Goal: Task Accomplishment & Management: Manage account settings

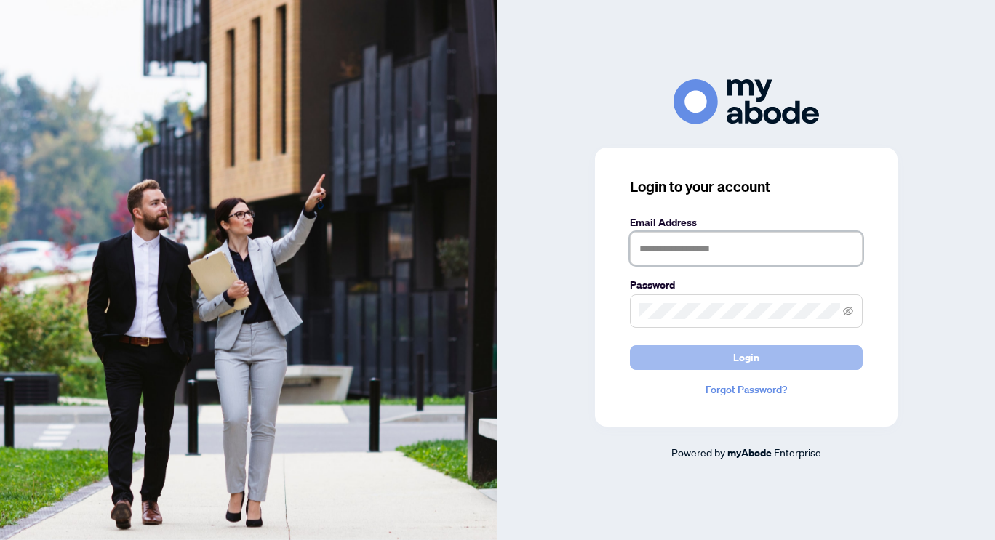
type input "**********"
click at [708, 364] on button "Login" at bounding box center [746, 357] width 233 height 25
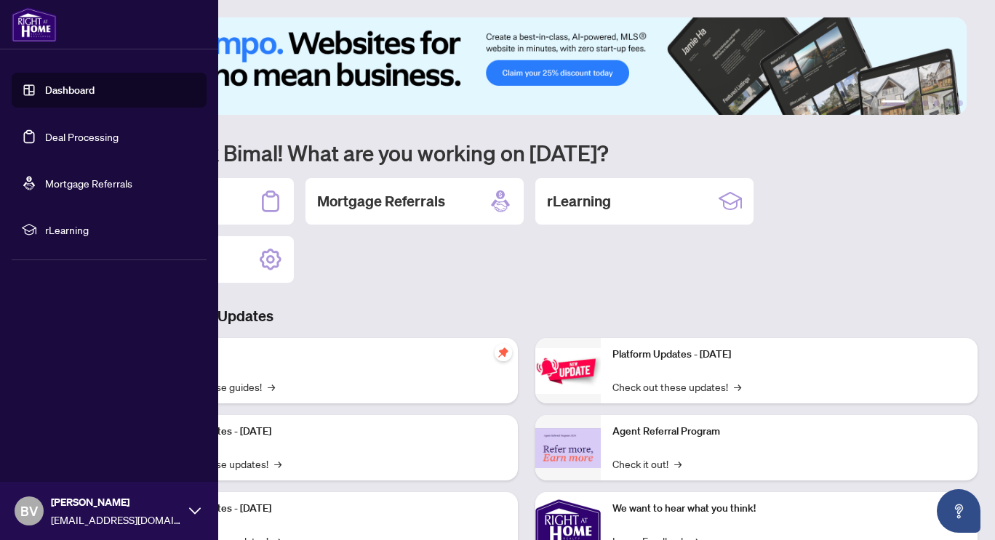
click at [61, 137] on link "Deal Processing" at bounding box center [81, 136] width 73 height 13
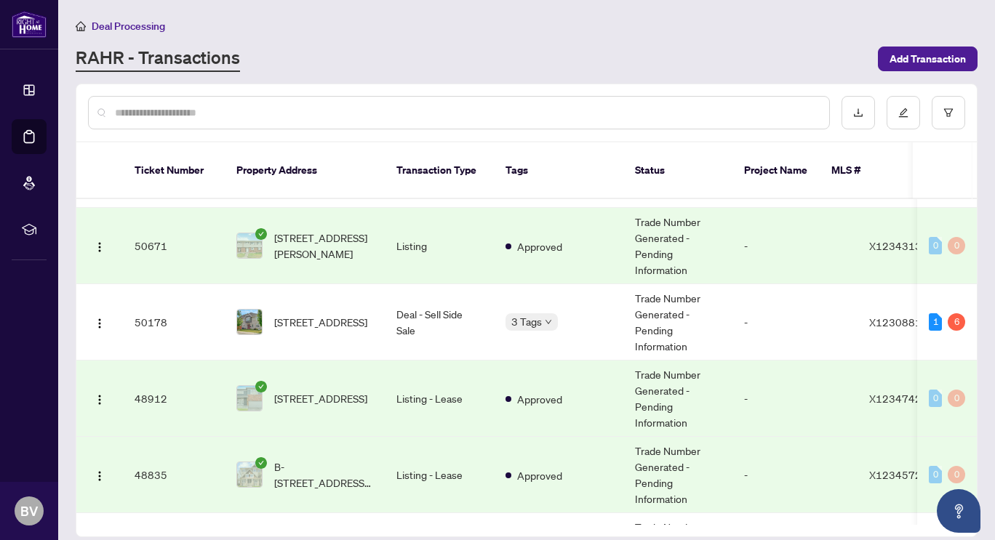
scroll to position [436, 0]
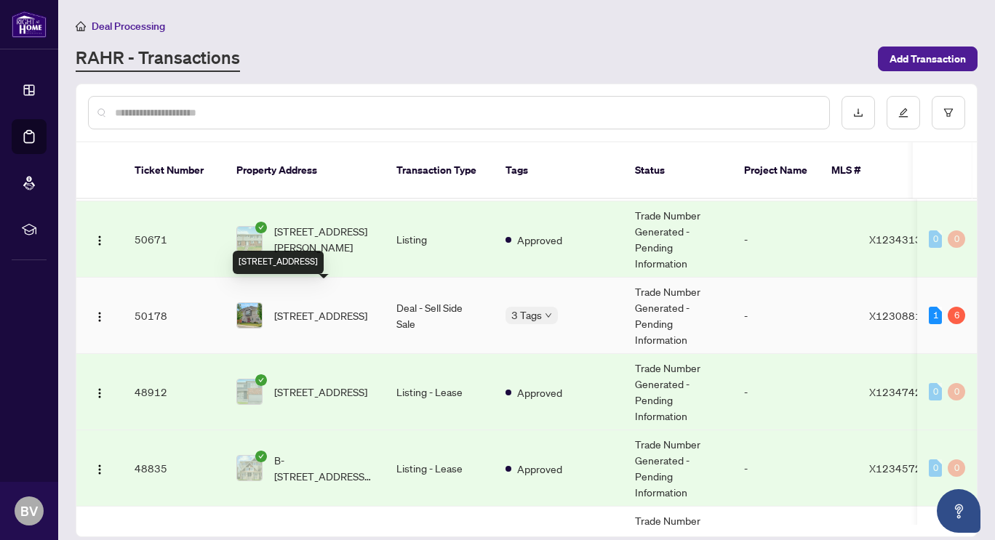
click at [323, 308] on span "[STREET_ADDRESS]" at bounding box center [320, 316] width 93 height 16
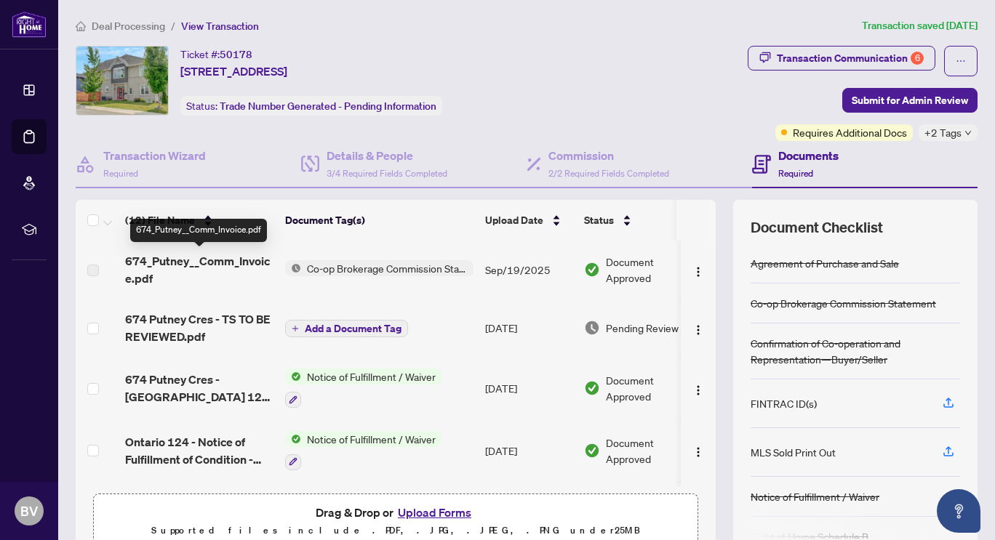
click at [156, 265] on span "674_Putney__Comm_Invoice.pdf" at bounding box center [199, 269] width 148 height 35
click at [160, 275] on span "674_Putney__Comm_Invoice.pdf" at bounding box center [199, 269] width 148 height 35
click at [617, 271] on span "Document Approved" at bounding box center [651, 270] width 90 height 32
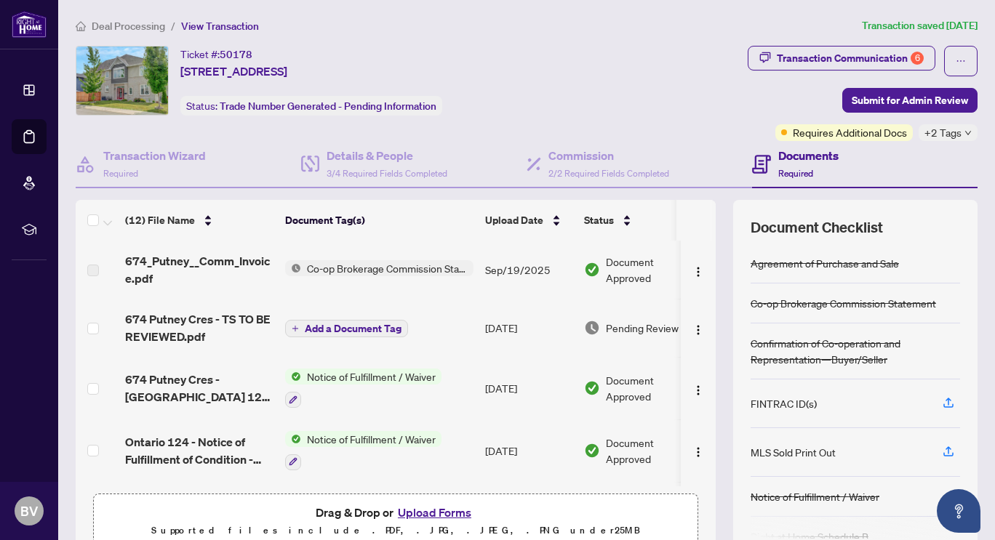
click at [401, 265] on span "Co-op Brokerage Commission Statement" at bounding box center [387, 268] width 172 height 16
click at [209, 257] on span "674_Putney__Comm_Invoice.pdf" at bounding box center [199, 269] width 148 height 35
click at [143, 255] on span "674_Putney__Comm_Invoice.pdf" at bounding box center [199, 269] width 148 height 35
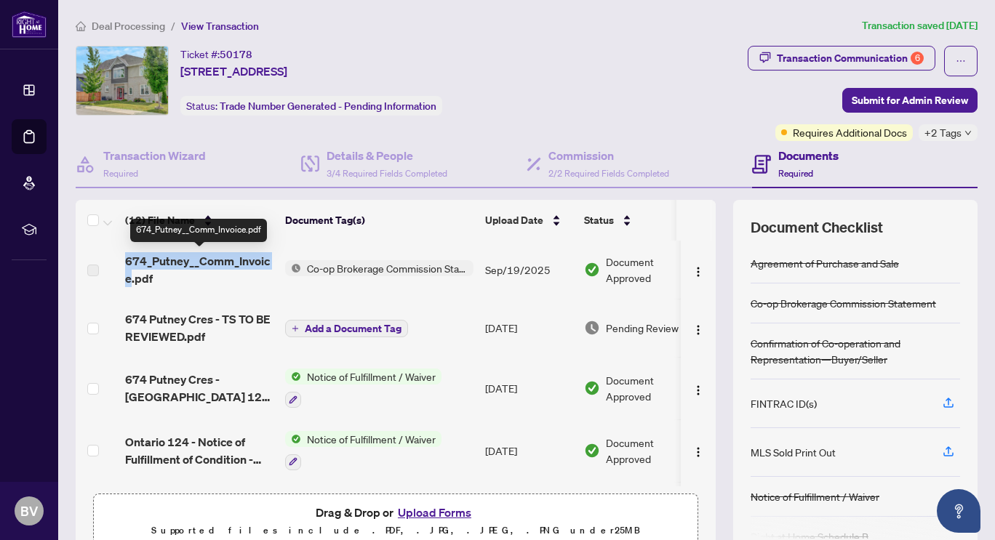
click at [143, 255] on span "674_Putney__Comm_Invoice.pdf" at bounding box center [199, 269] width 148 height 35
click at [145, 255] on span "674_Putney__Comm_Invoice.pdf" at bounding box center [199, 269] width 148 height 35
click at [174, 284] on span "674_Putney__Comm_Invoice.pdf" at bounding box center [199, 269] width 148 height 35
click at [175, 281] on span "674_Putney__Comm_Invoice.pdf" at bounding box center [199, 269] width 148 height 35
click at [176, 279] on span "674_Putney__Comm_Invoice.pdf" at bounding box center [199, 269] width 148 height 35
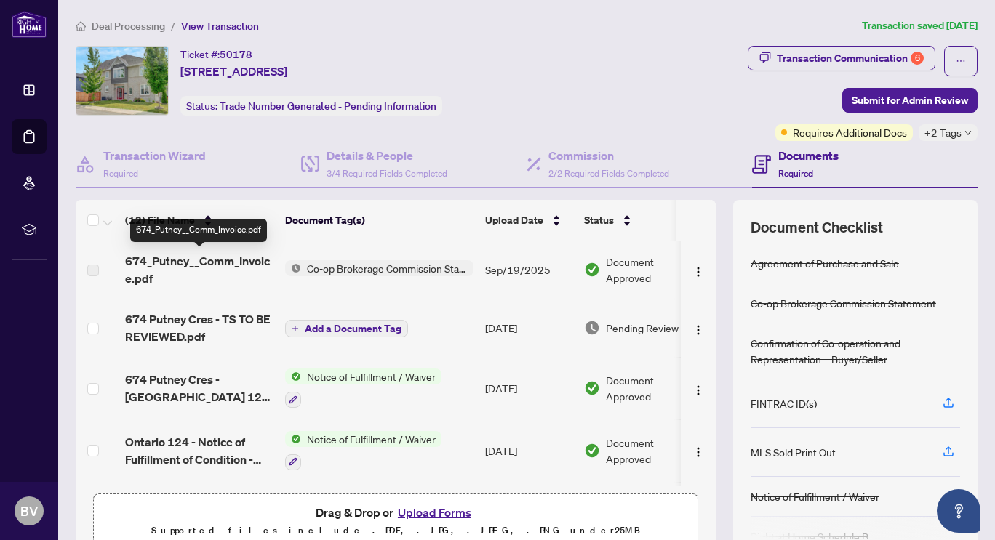
click at [176, 279] on span "674_Putney__Comm_Invoice.pdf" at bounding box center [199, 269] width 148 height 35
click at [185, 263] on span "674_Putney__Comm_Invoice.pdf" at bounding box center [199, 269] width 148 height 35
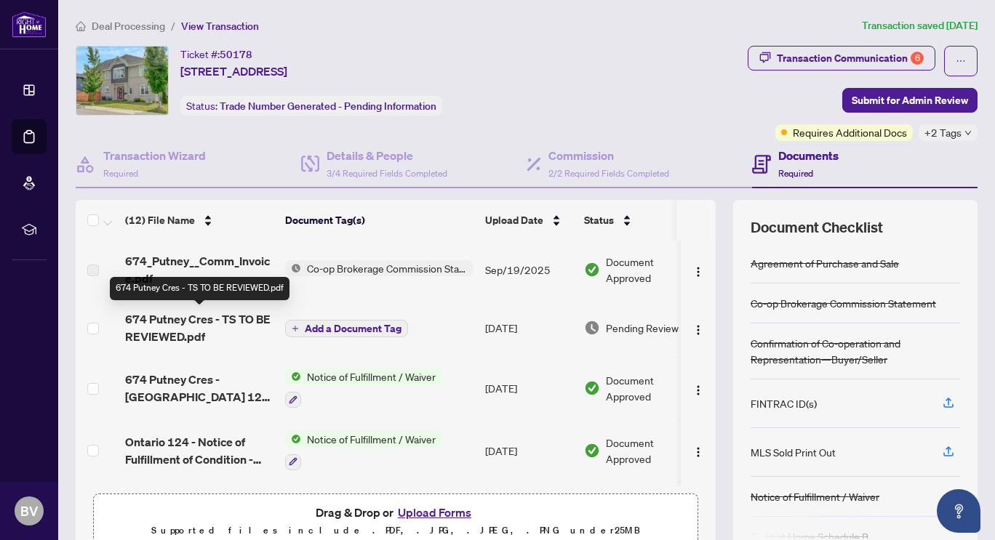
click at [215, 320] on span "674 Putney Cres - TS TO BE REVIEWED.pdf" at bounding box center [199, 328] width 148 height 35
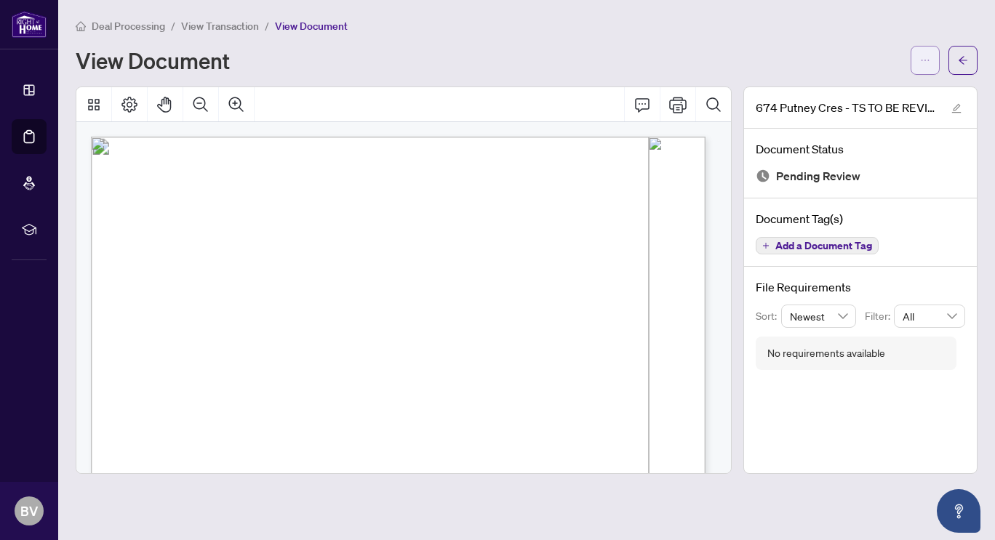
click at [931, 52] on button "button" at bounding box center [925, 60] width 29 height 29
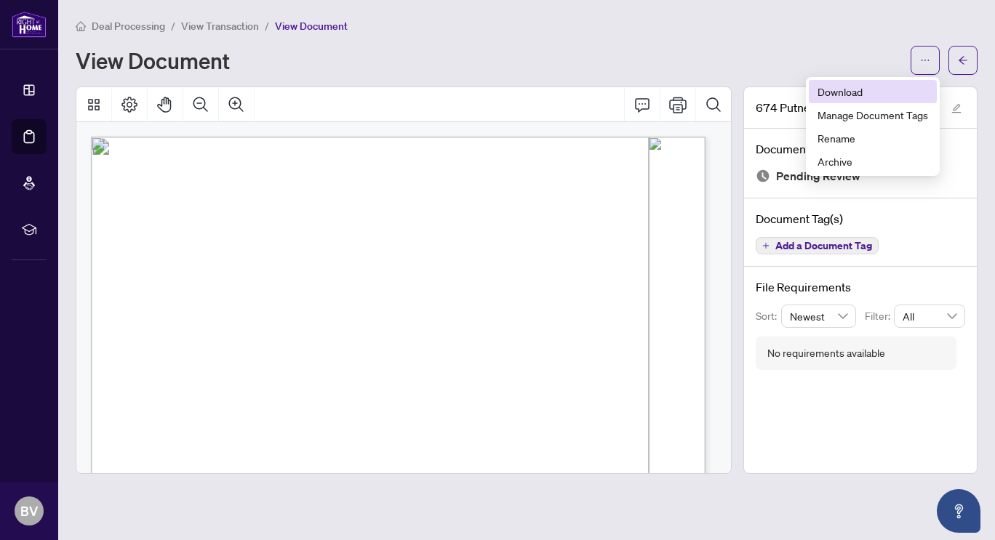
click at [872, 98] on span "Download" at bounding box center [872, 92] width 111 height 16
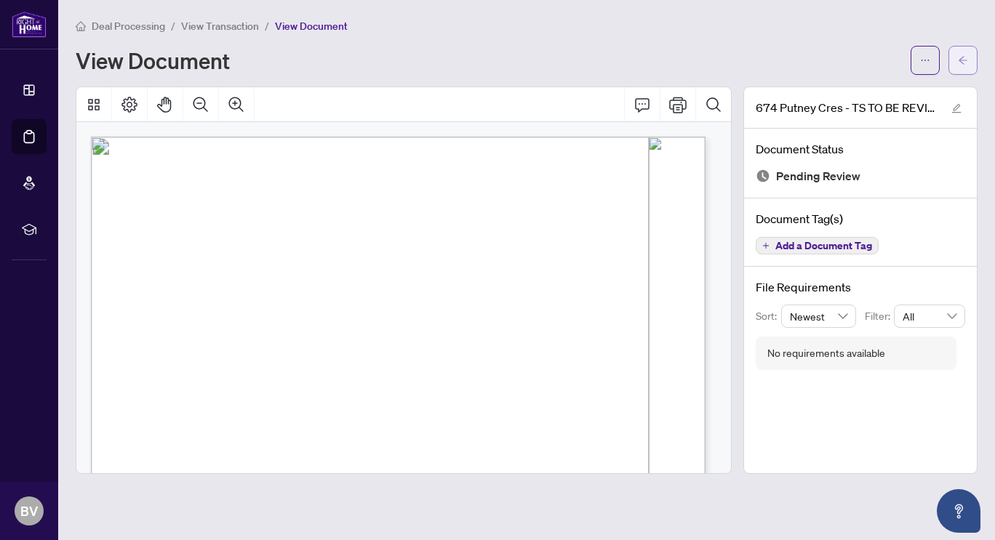
click at [964, 51] on span "button" at bounding box center [963, 60] width 10 height 23
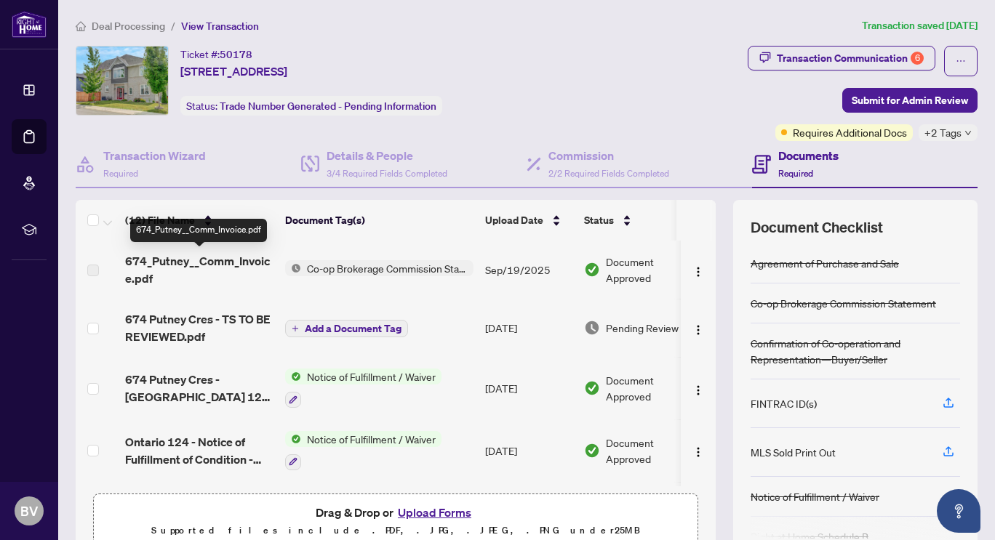
click at [249, 260] on span "674_Putney__Comm_Invoice.pdf" at bounding box center [199, 269] width 148 height 35
click at [206, 266] on span "674_Putney__Comm_Invoice.pdf" at bounding box center [199, 269] width 148 height 35
click at [597, 97] on div "Ticket #: 50178 [STREET_ADDRESS] Status: Trade Number Generated - Pending Infor…" at bounding box center [409, 81] width 666 height 70
click at [183, 262] on span "674_Putney__Comm_Invoice.pdf" at bounding box center [199, 269] width 148 height 35
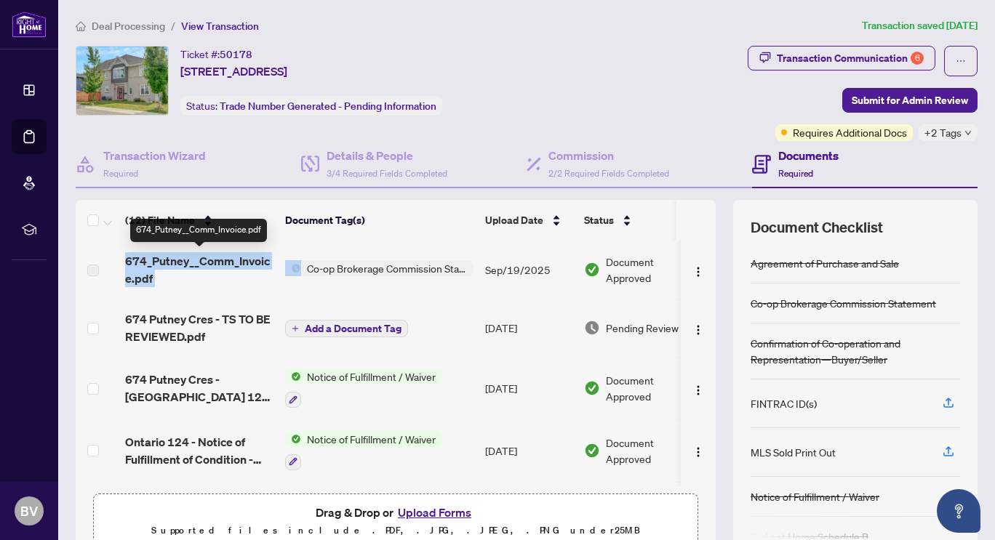
click at [183, 262] on span "674_Putney__Comm_Invoice.pdf" at bounding box center [199, 269] width 148 height 35
click at [190, 286] on span "674_Putney__Comm_Invoice.pdf" at bounding box center [199, 269] width 148 height 35
click at [191, 263] on span "674_Putney__Comm_Invoice.pdf" at bounding box center [199, 269] width 148 height 35
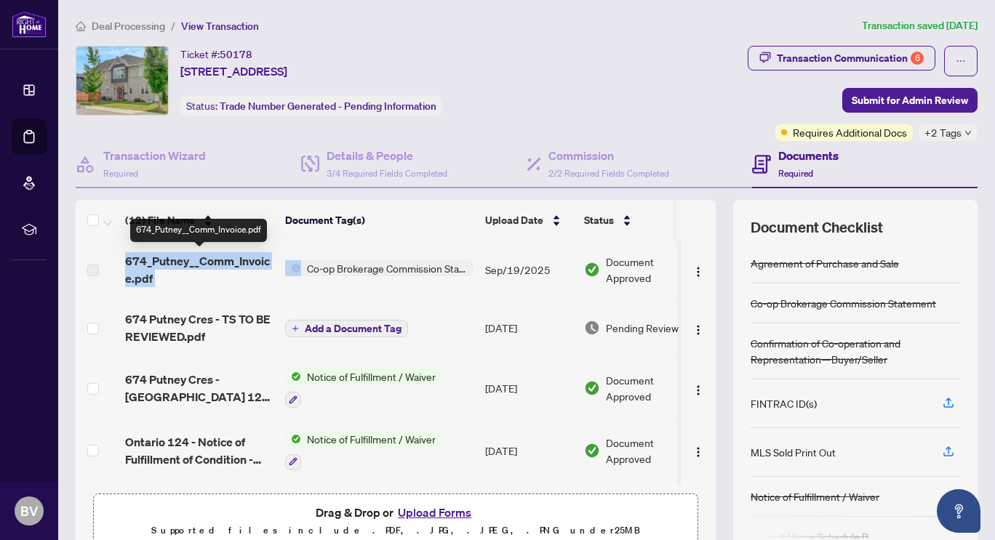
click at [192, 271] on span "674_Putney__Comm_Invoice.pdf" at bounding box center [199, 269] width 148 height 35
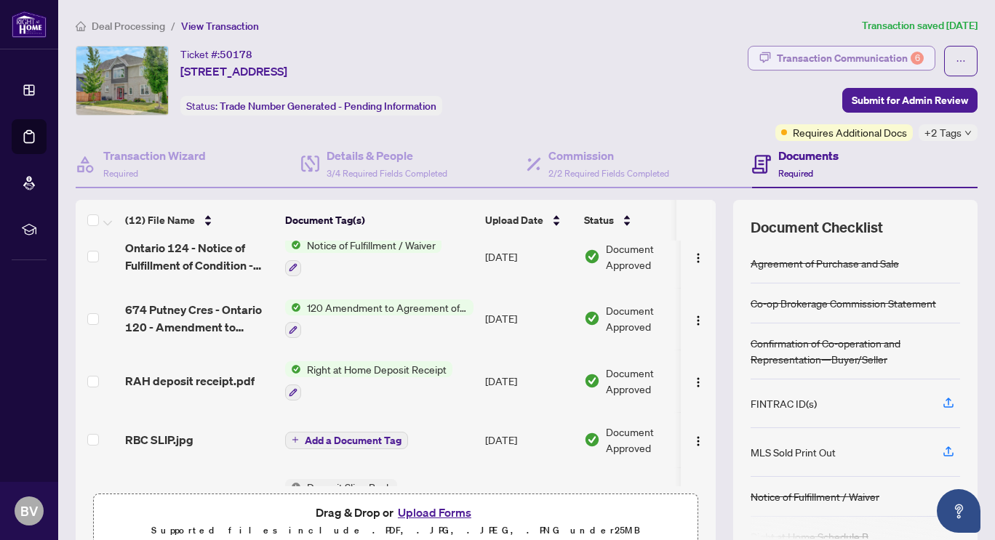
click at [897, 54] on div "Transaction Communication 6" at bounding box center [850, 58] width 147 height 23
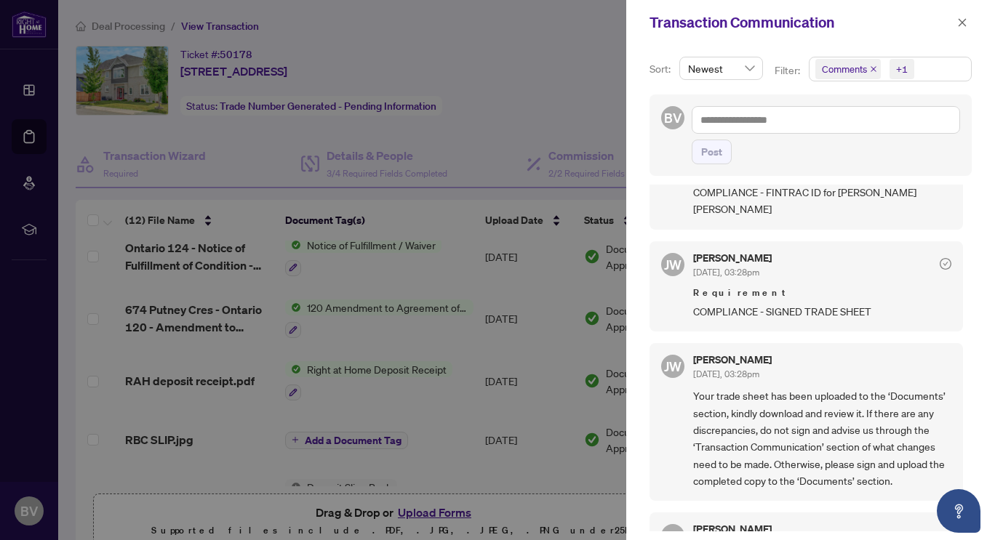
scroll to position [655, 0]
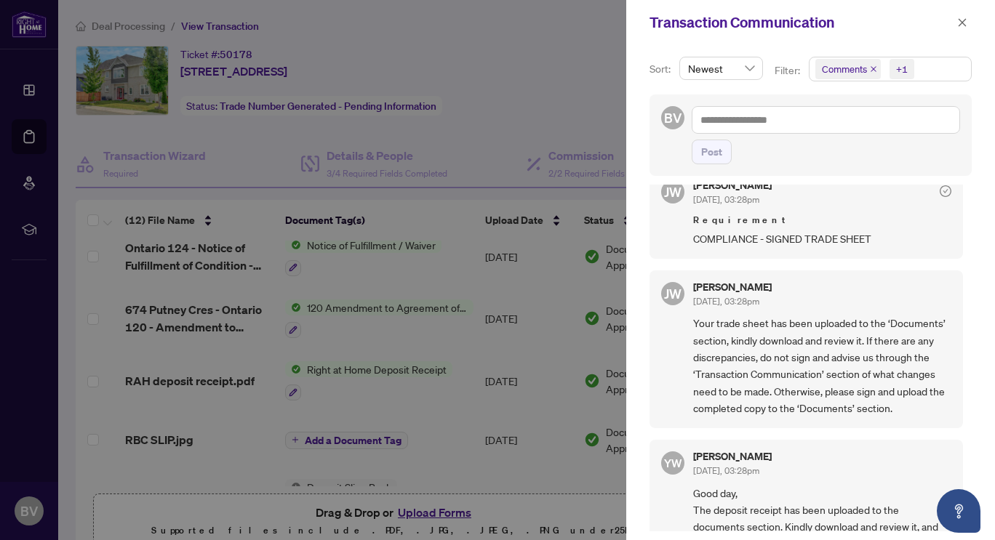
click at [550, 74] on div at bounding box center [497, 270] width 995 height 540
click at [966, 20] on icon "close" at bounding box center [962, 22] width 10 height 10
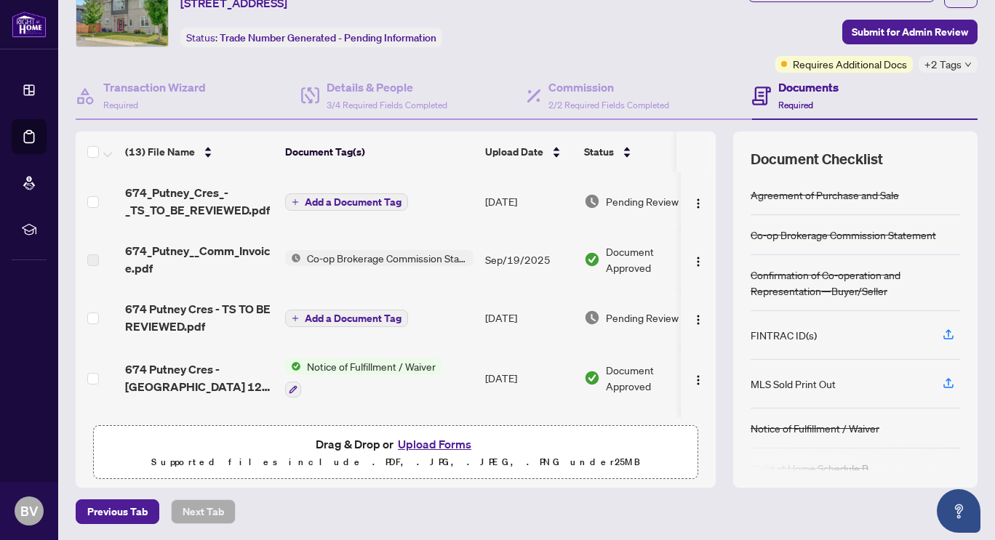
scroll to position [0, 0]
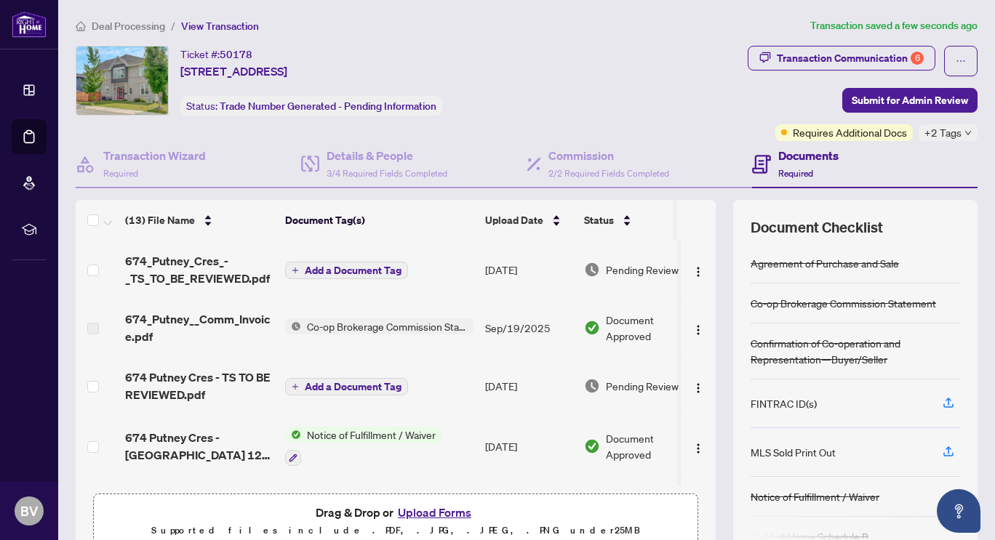
click at [336, 268] on span "Add a Document Tag" at bounding box center [353, 270] width 97 height 10
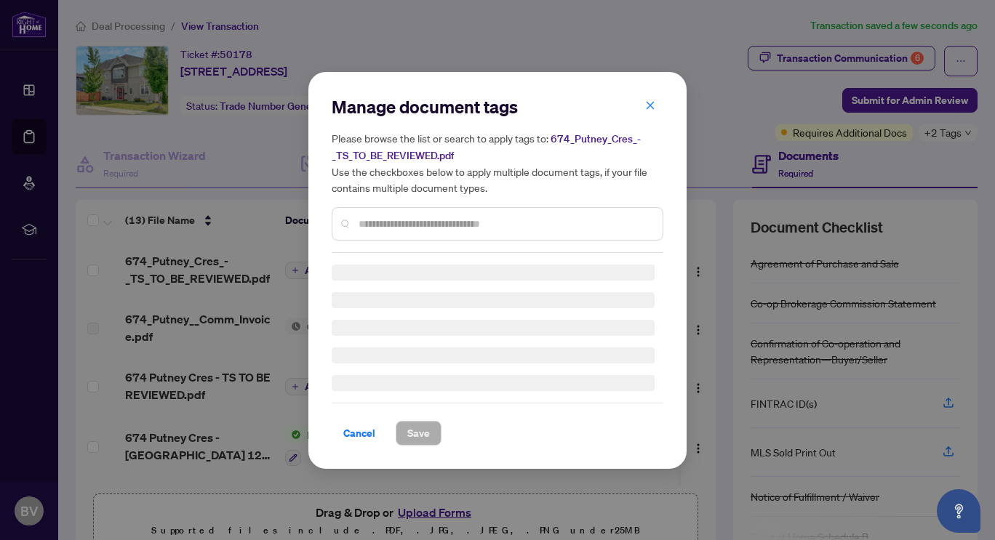
click at [402, 225] on div "Manage document tags Please browse the list or search to apply tags to: 674_Put…" at bounding box center [498, 270] width 332 height 351
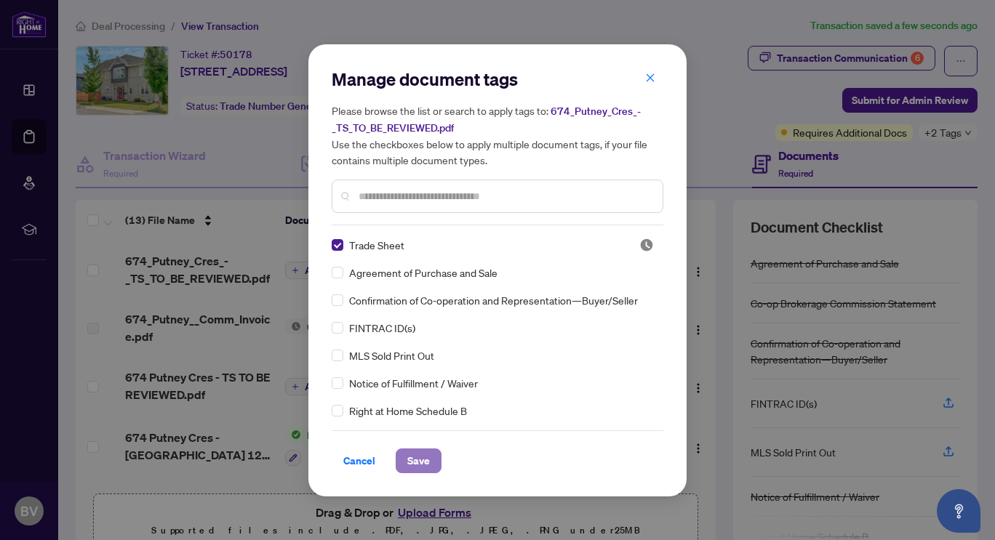
click at [423, 460] on span "Save" at bounding box center [418, 460] width 23 height 23
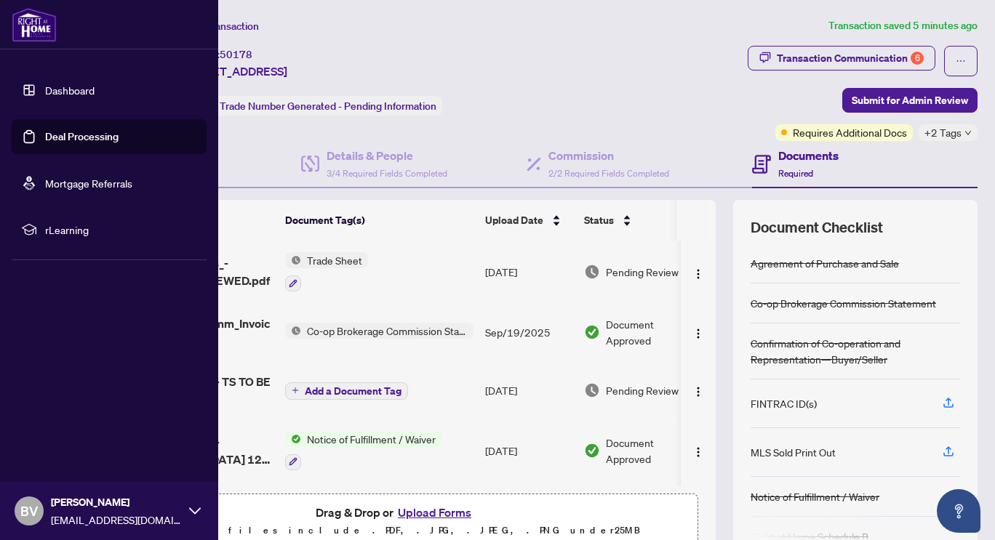
click at [83, 134] on link "Deal Processing" at bounding box center [81, 136] width 73 height 13
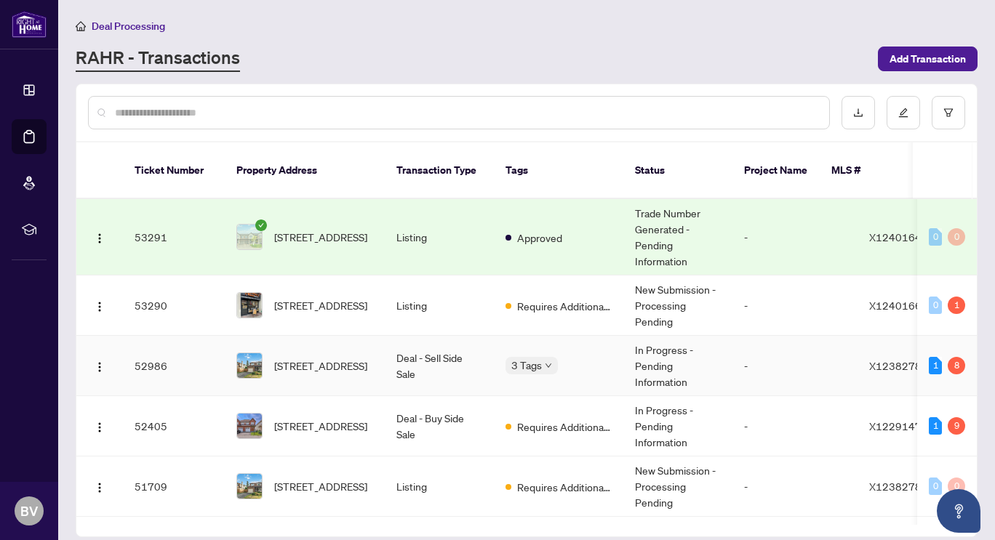
scroll to position [73, 0]
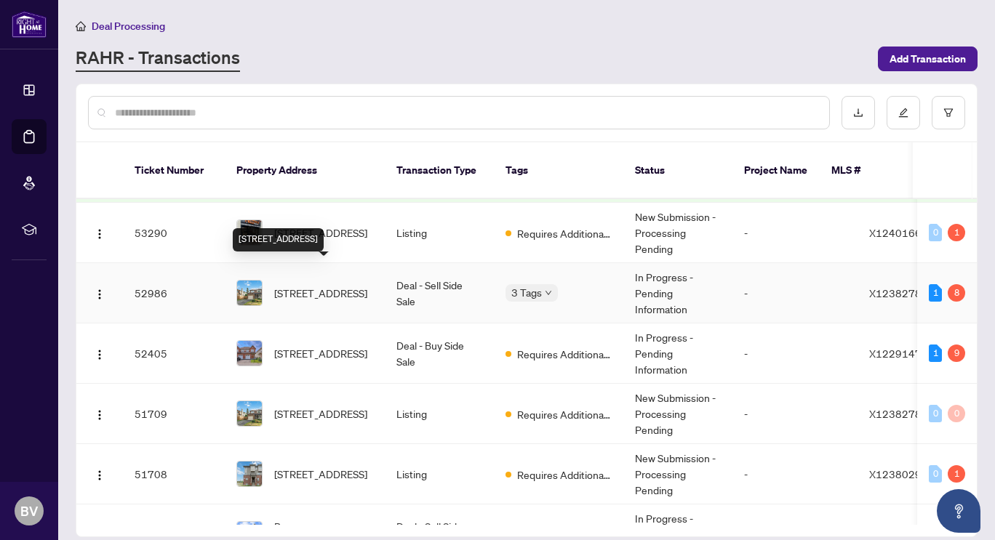
click at [311, 287] on span "[STREET_ADDRESS]" at bounding box center [320, 293] width 93 height 16
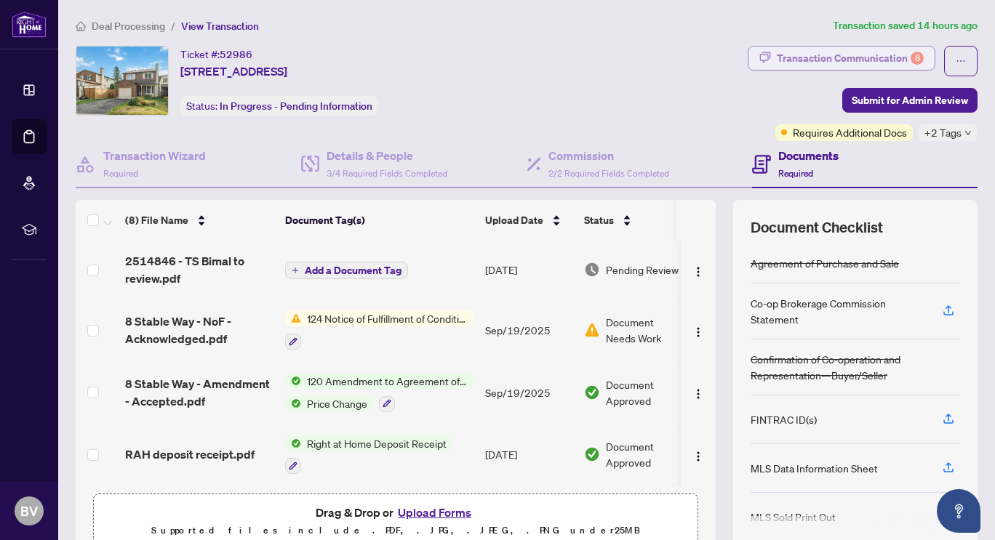
click at [859, 66] on div "Transaction Communication 8" at bounding box center [850, 58] width 147 height 23
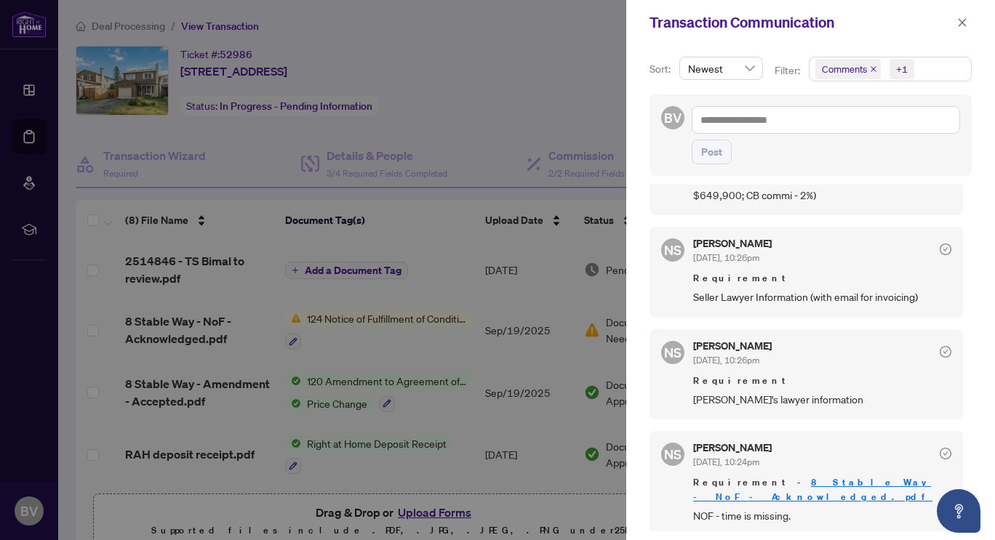
scroll to position [873, 0]
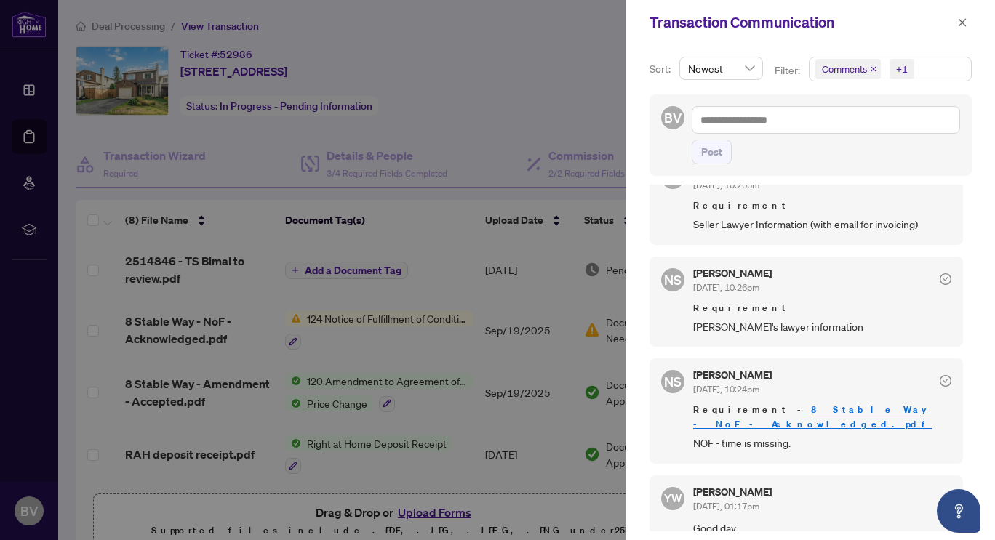
click at [457, 344] on div at bounding box center [497, 270] width 995 height 540
click at [964, 20] on icon "close" at bounding box center [963, 22] width 8 height 8
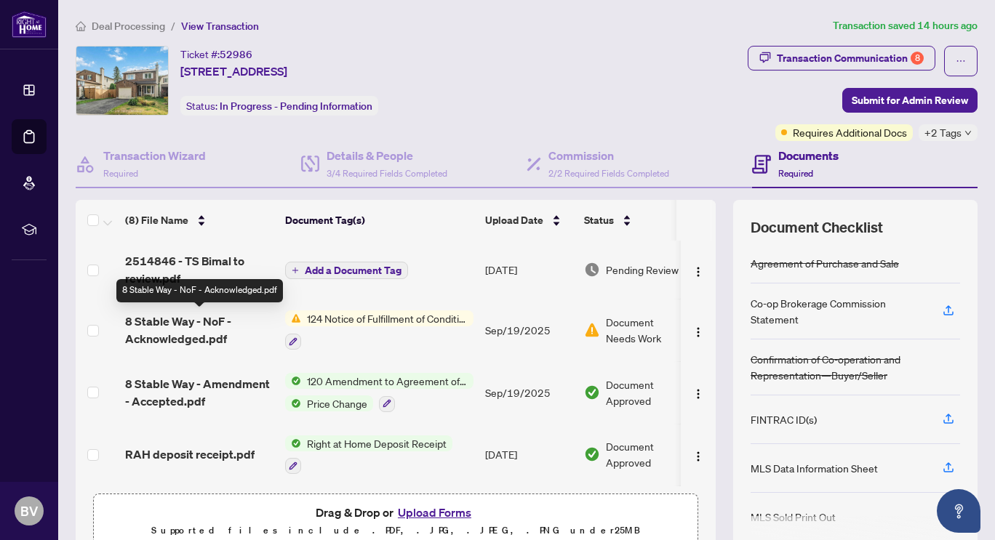
click at [172, 325] on span "8 Stable Way - NoF - Acknowledged.pdf" at bounding box center [199, 330] width 148 height 35
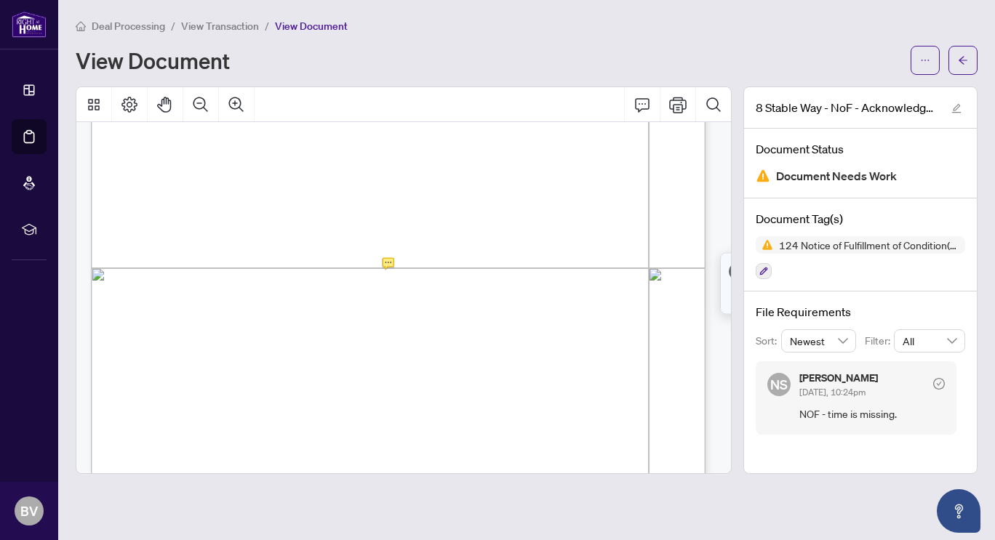
scroll to position [436, 0]
click at [961, 60] on icon "arrow-left" at bounding box center [963, 60] width 10 height 10
